Goal: Task Accomplishment & Management: Manage account settings

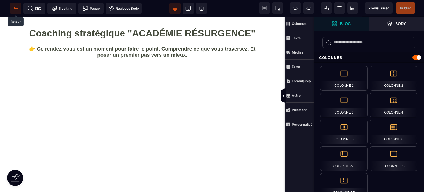
click at [14, 8] on icon at bounding box center [16, 8] width 4 height 0
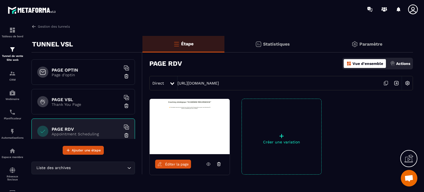
click at [62, 69] on h6 "PAGE OPTIN" at bounding box center [86, 69] width 69 height 5
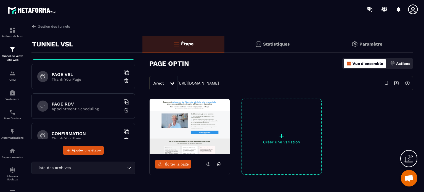
scroll to position [55, 0]
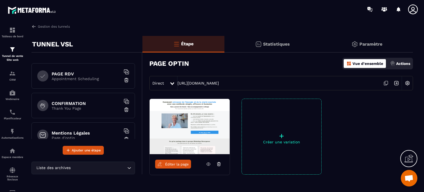
click at [65, 104] on h6 "CONFIRMATION" at bounding box center [86, 103] width 69 height 5
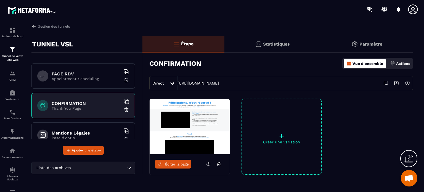
click at [63, 69] on div "PAGE RDV Appointment Scheduling" at bounding box center [83, 75] width 104 height 25
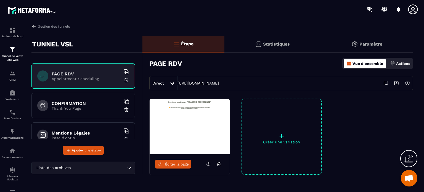
click at [219, 82] on link "https://www.lisepollet.com/book-meeting" at bounding box center [198, 83] width 41 height 4
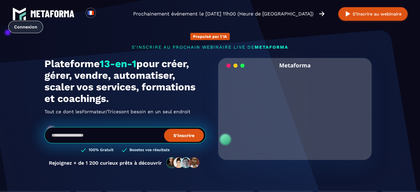
click at [43, 21] on link "Connexion" at bounding box center [25, 27] width 35 height 12
